Goal: Check status: Check status

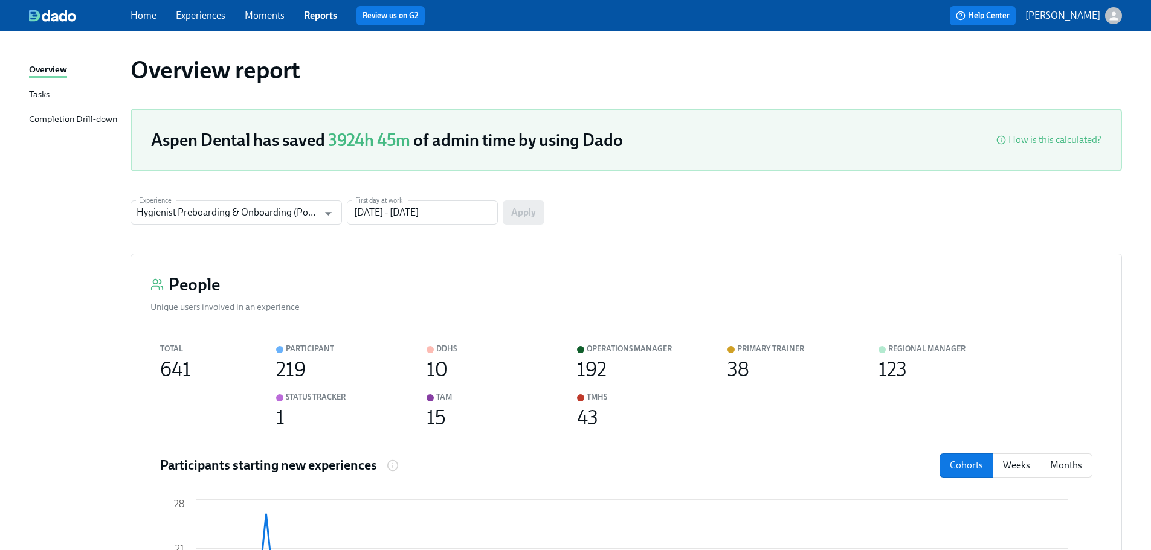
click at [196, 18] on link "Experiences" at bounding box center [201, 15] width 50 height 11
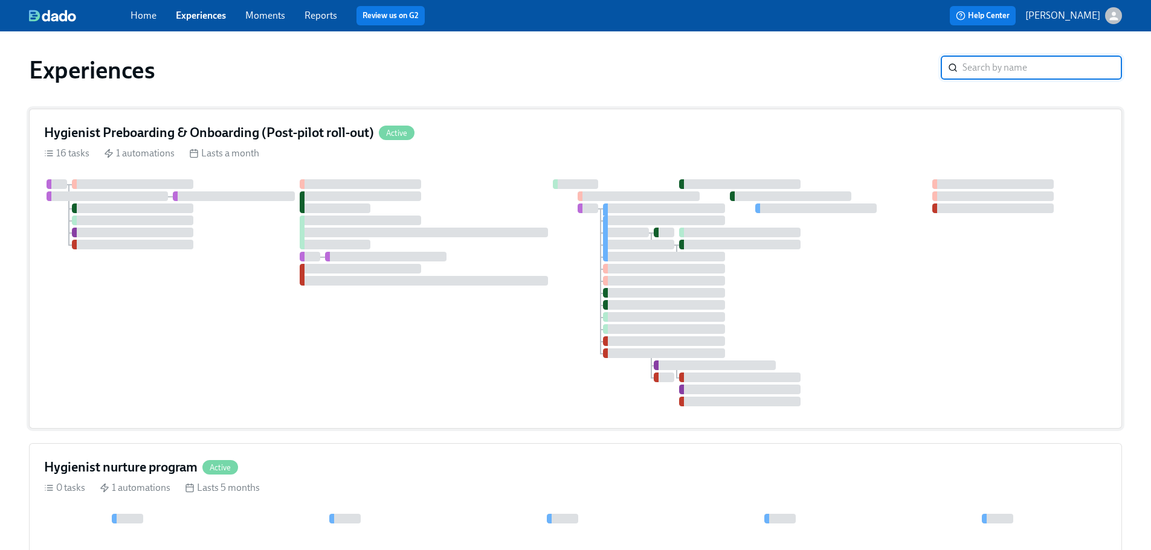
click at [537, 145] on div "Hygienist Preboarding & Onboarding (Post-pilot roll-out) Active 16 tasks 1 auto…" at bounding box center [575, 269] width 1093 height 320
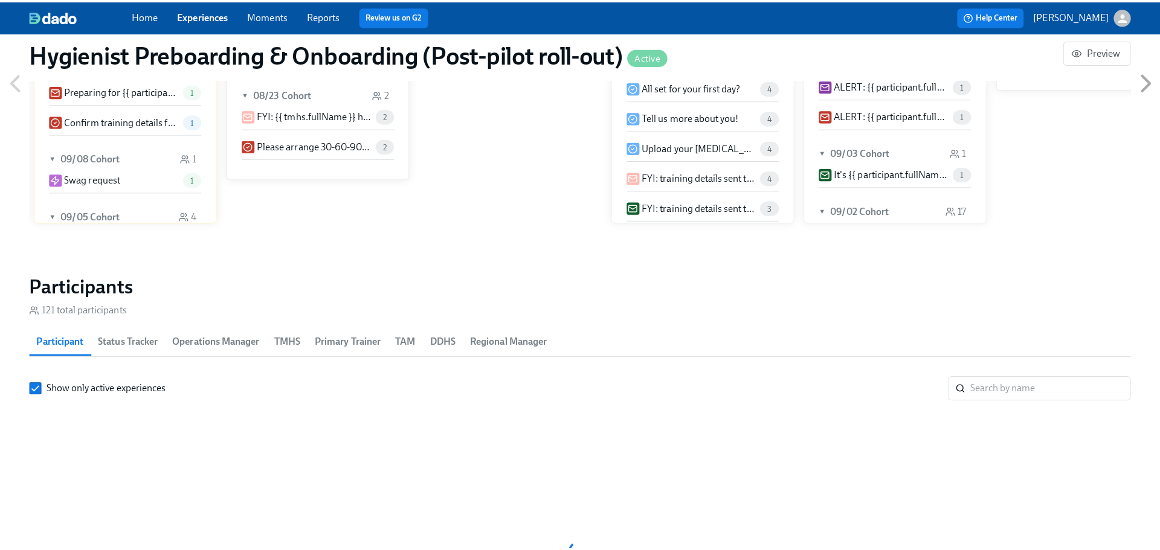
scroll to position [1208, 0]
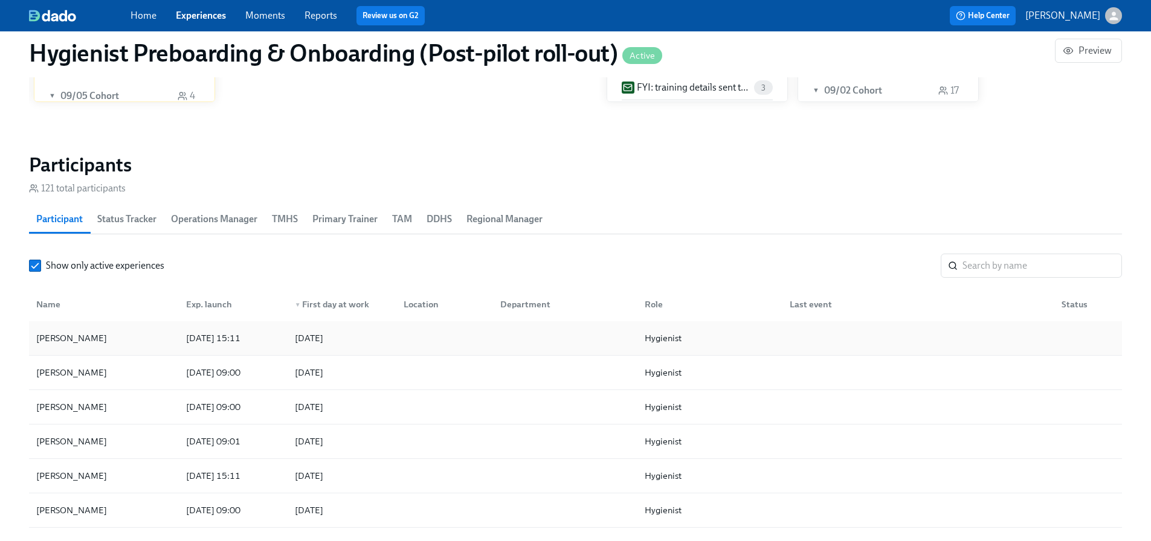
click at [68, 341] on div "[PERSON_NAME]" at bounding box center [71, 338] width 80 height 15
click at [447, 214] on span "DDHS" at bounding box center [439, 219] width 25 height 17
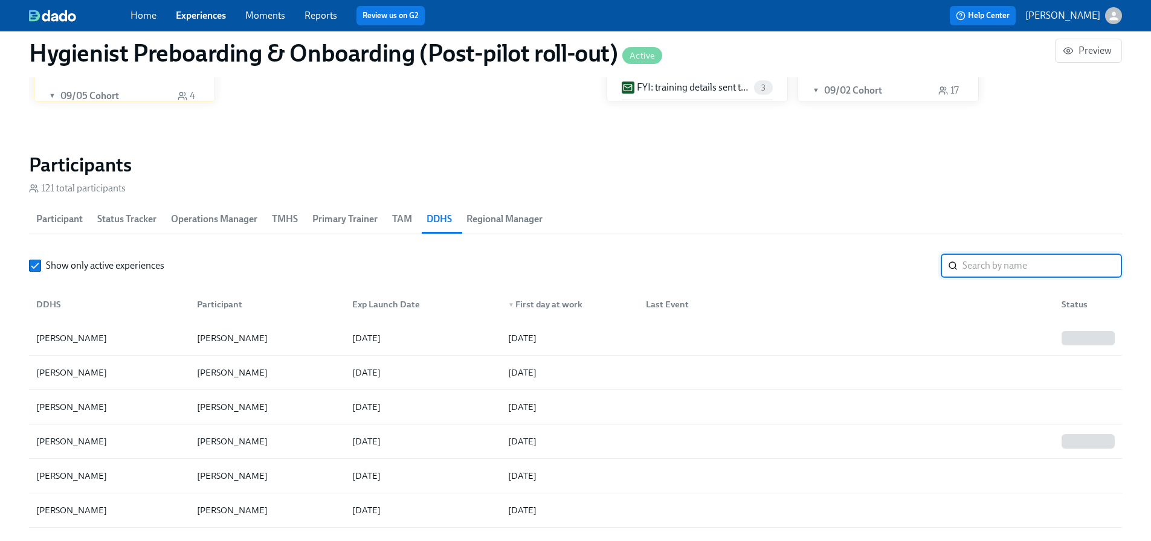
click at [978, 263] on input "search" at bounding box center [1043, 266] width 160 height 24
click at [124, 369] on div "[PERSON_NAME]" at bounding box center [109, 373] width 156 height 24
click at [1019, 265] on input "search" at bounding box center [1043, 266] width 160 height 24
type input "amber"
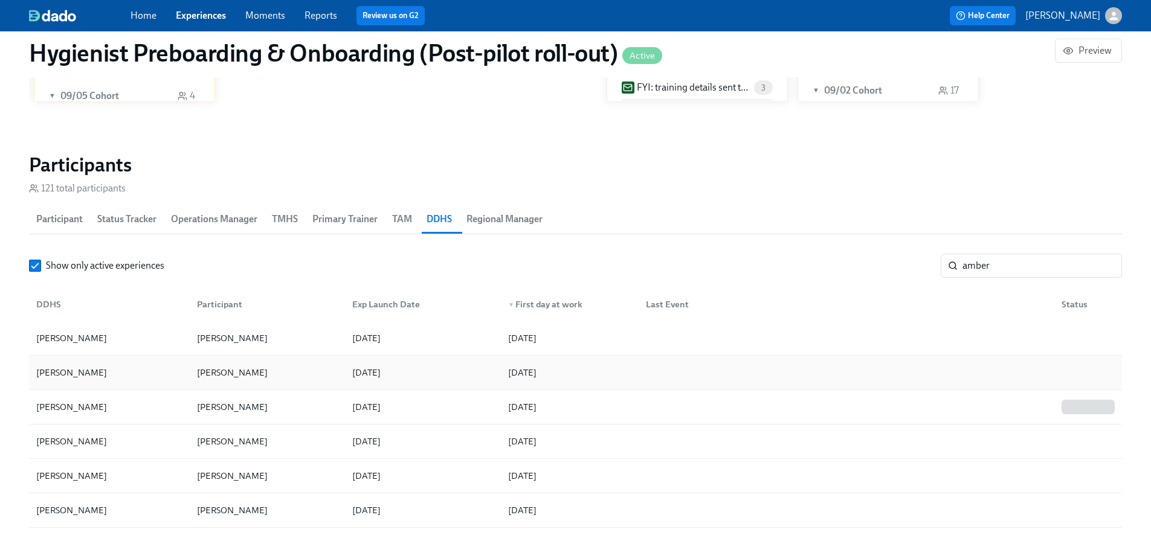
click at [428, 378] on div "[DATE]" at bounding box center [421, 373] width 156 height 24
click at [317, 411] on div "[PERSON_NAME]" at bounding box center [265, 407] width 156 height 24
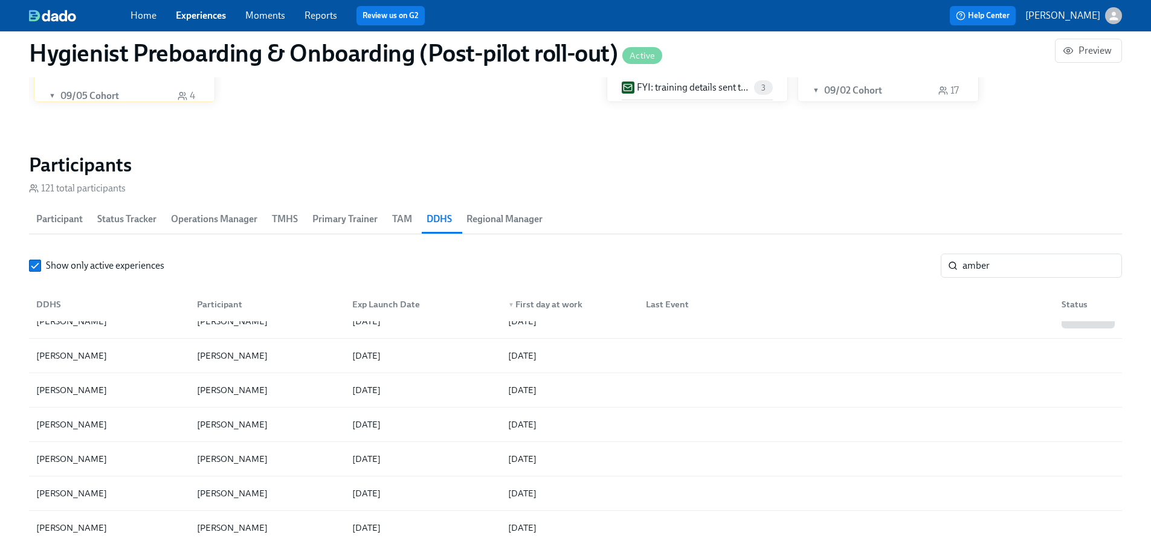
scroll to position [71, 0]
